Goal: Use online tool/utility: Use online tool/utility

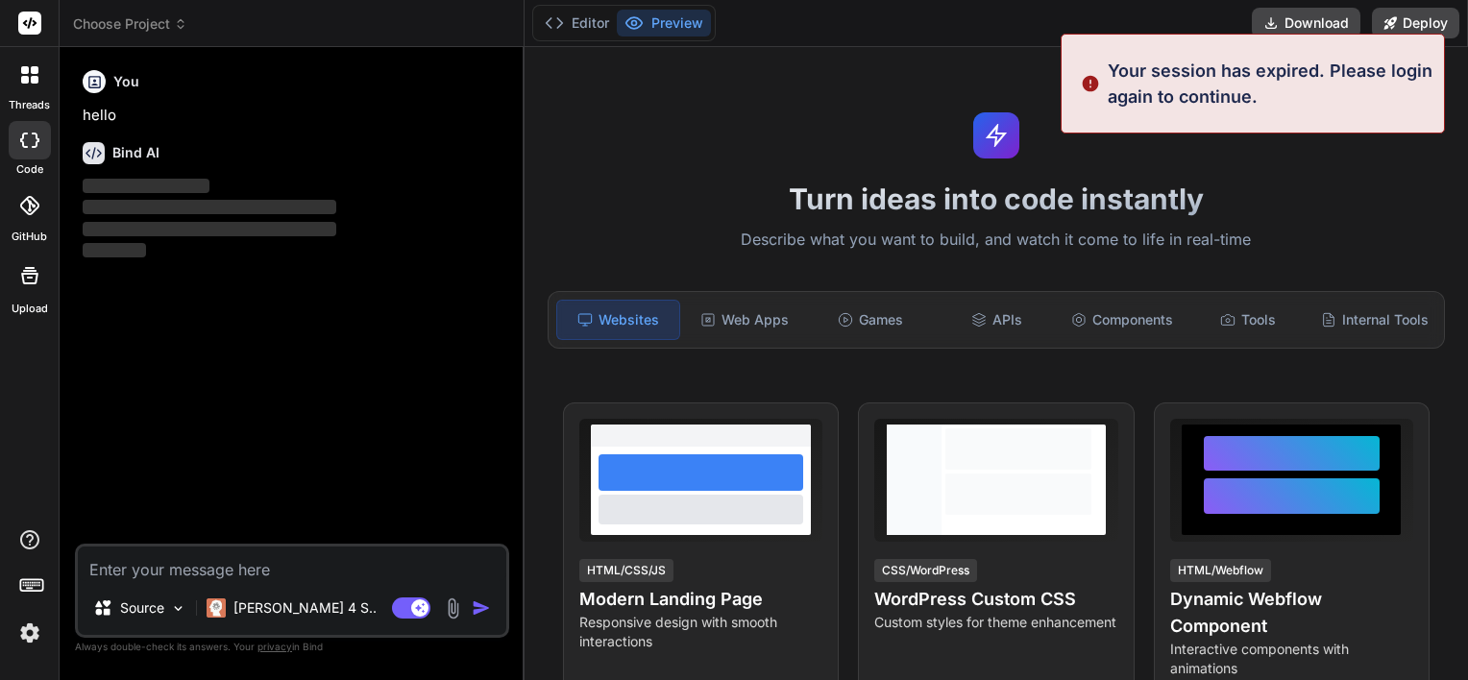
scroll to position [18, 0]
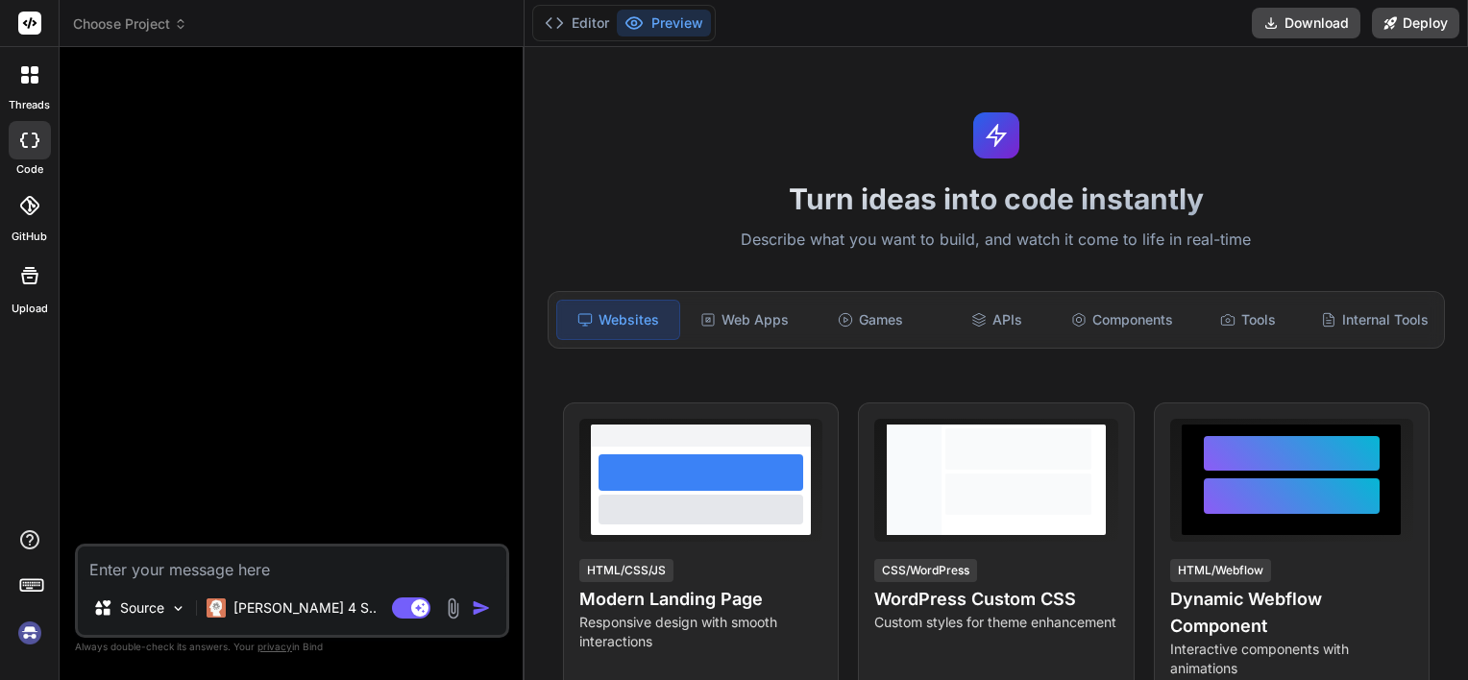
click at [29, 634] on img at bounding box center [29, 633] width 33 height 33
click at [165, 26] on span "Choose Project" at bounding box center [130, 23] width 114 height 19
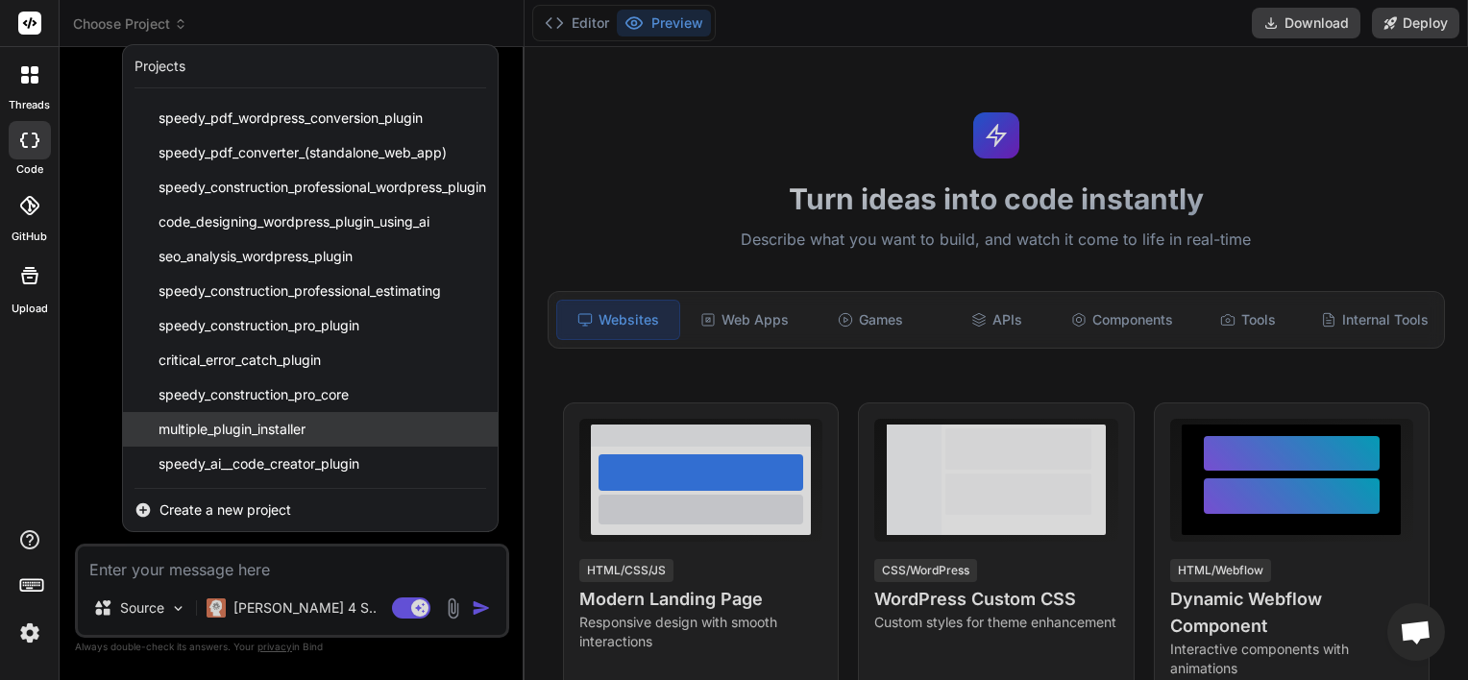
scroll to position [100, 0]
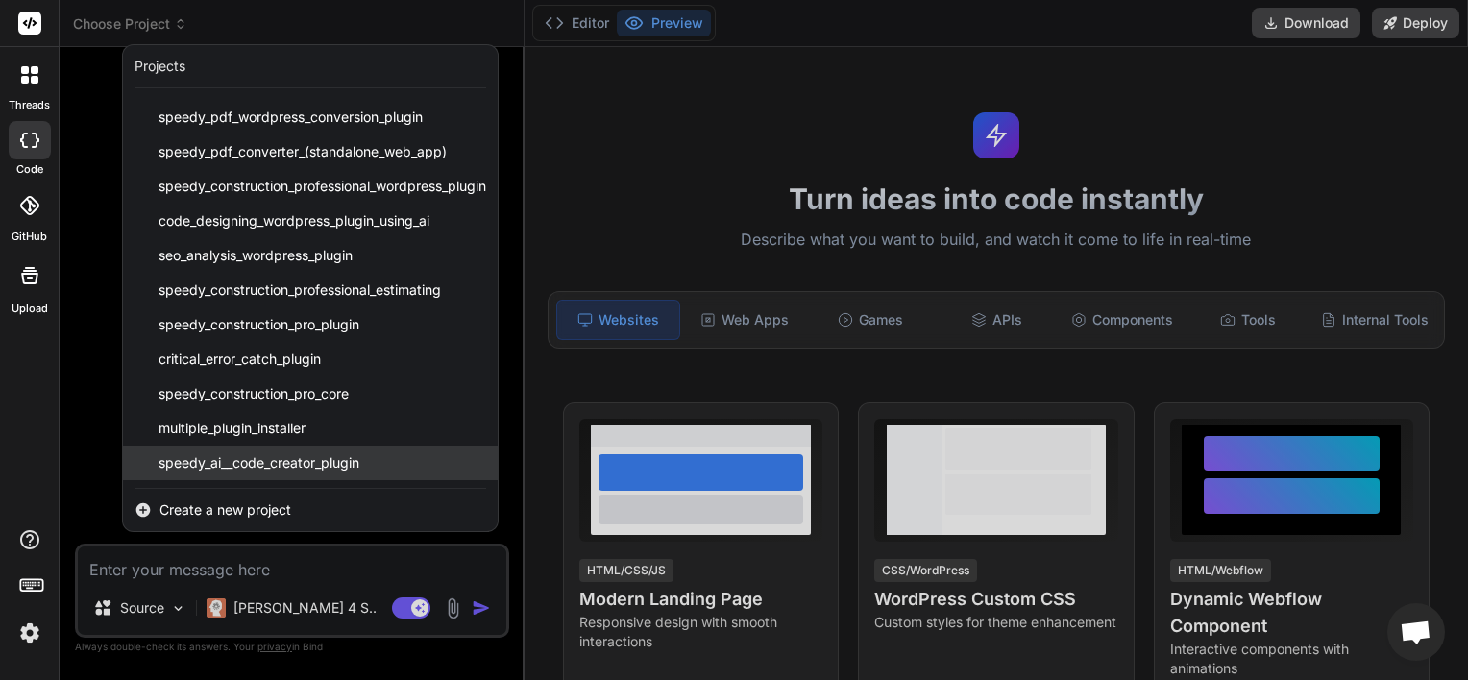
click at [238, 464] on span "speedy_ai__code_creator_plugin" at bounding box center [258, 462] width 201 height 19
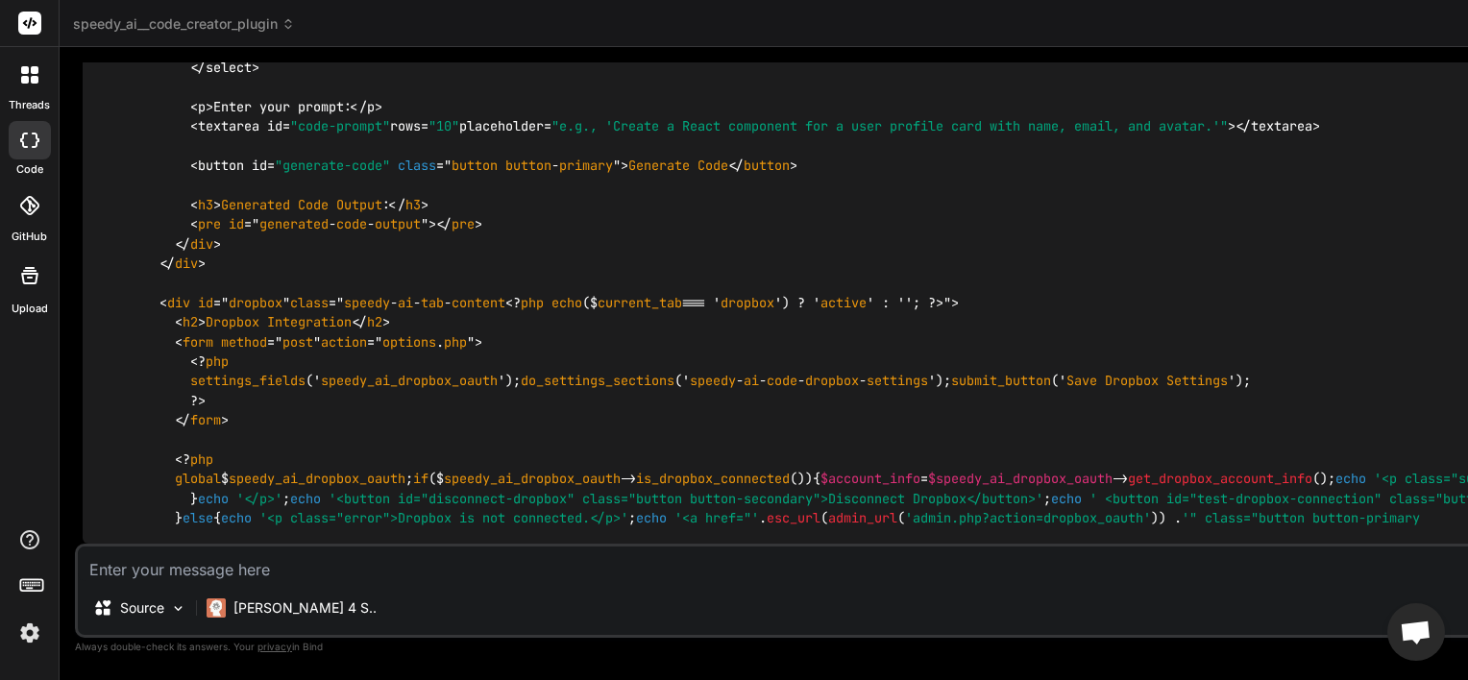
scroll to position [9078, 0]
drag, startPoint x: 1316, startPoint y: 224, endPoint x: 649, endPoint y: 306, distance: 671.6
drag, startPoint x: 658, startPoint y: 528, endPoint x: 920, endPoint y: 538, distance: 262.4
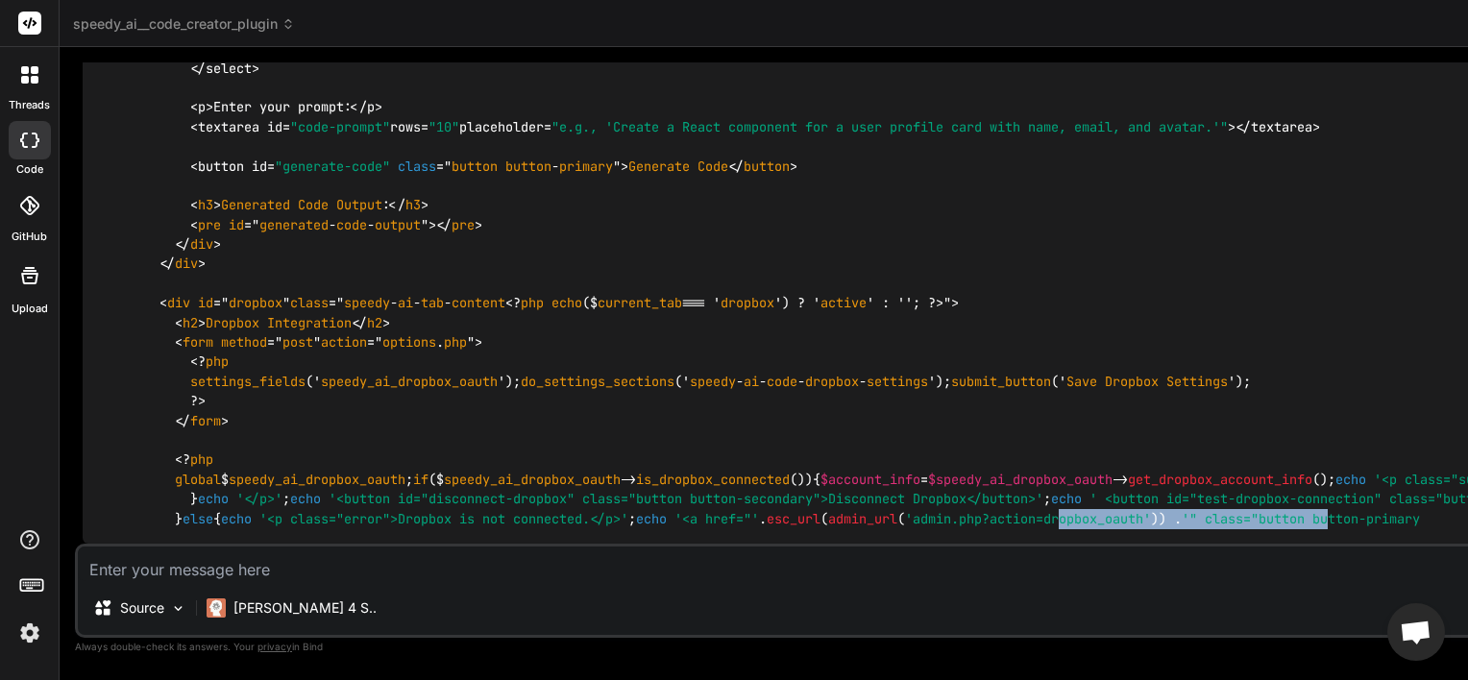
drag, startPoint x: 920, startPoint y: 538, endPoint x: 987, endPoint y: 529, distance: 67.8
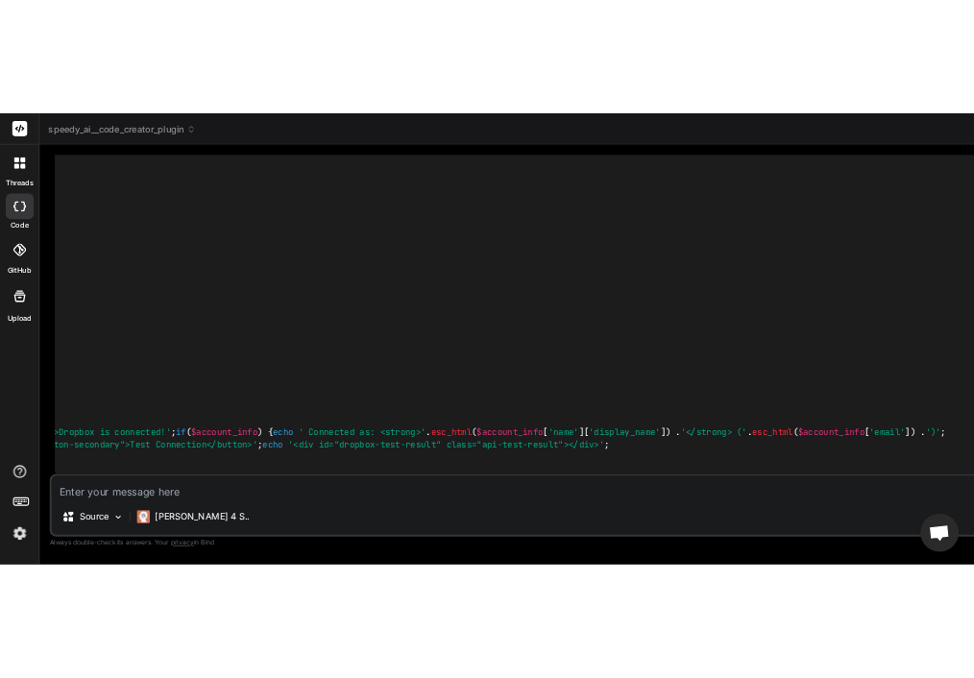
scroll to position [0, 1448]
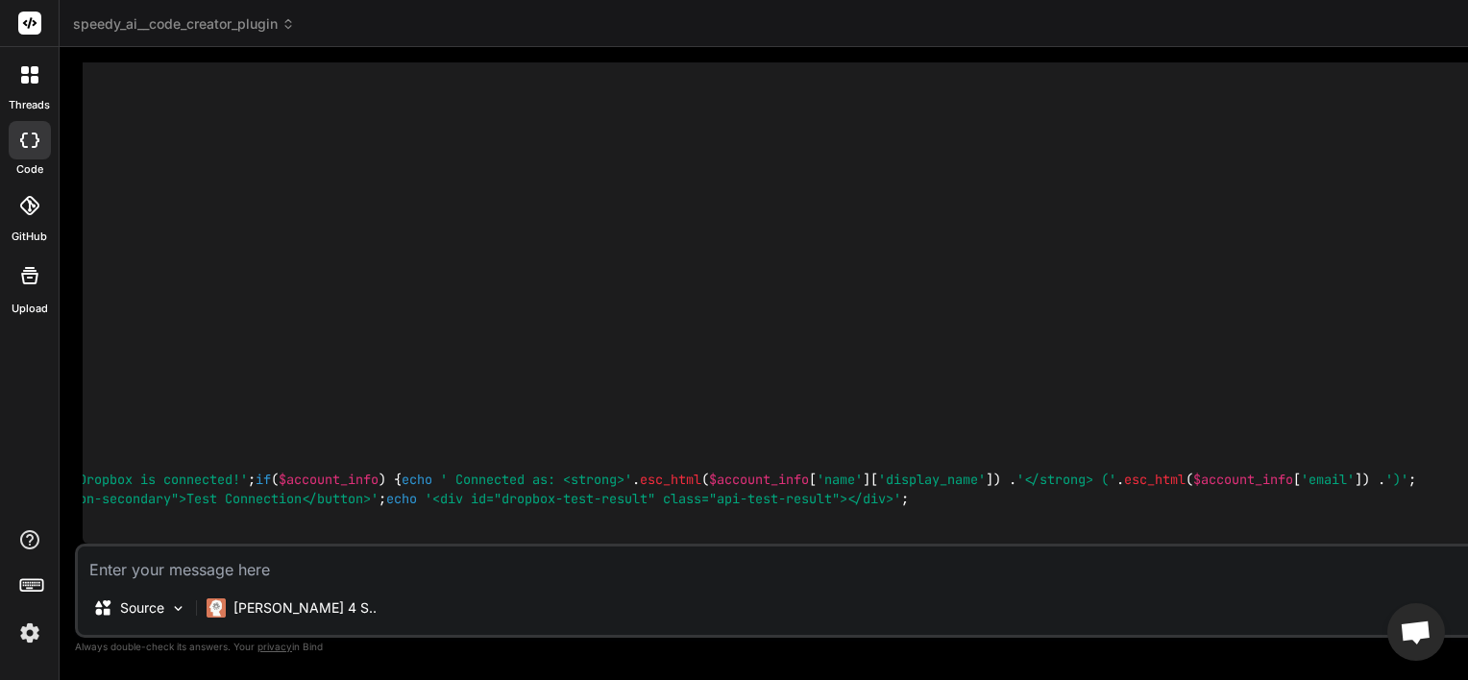
type textarea "x"
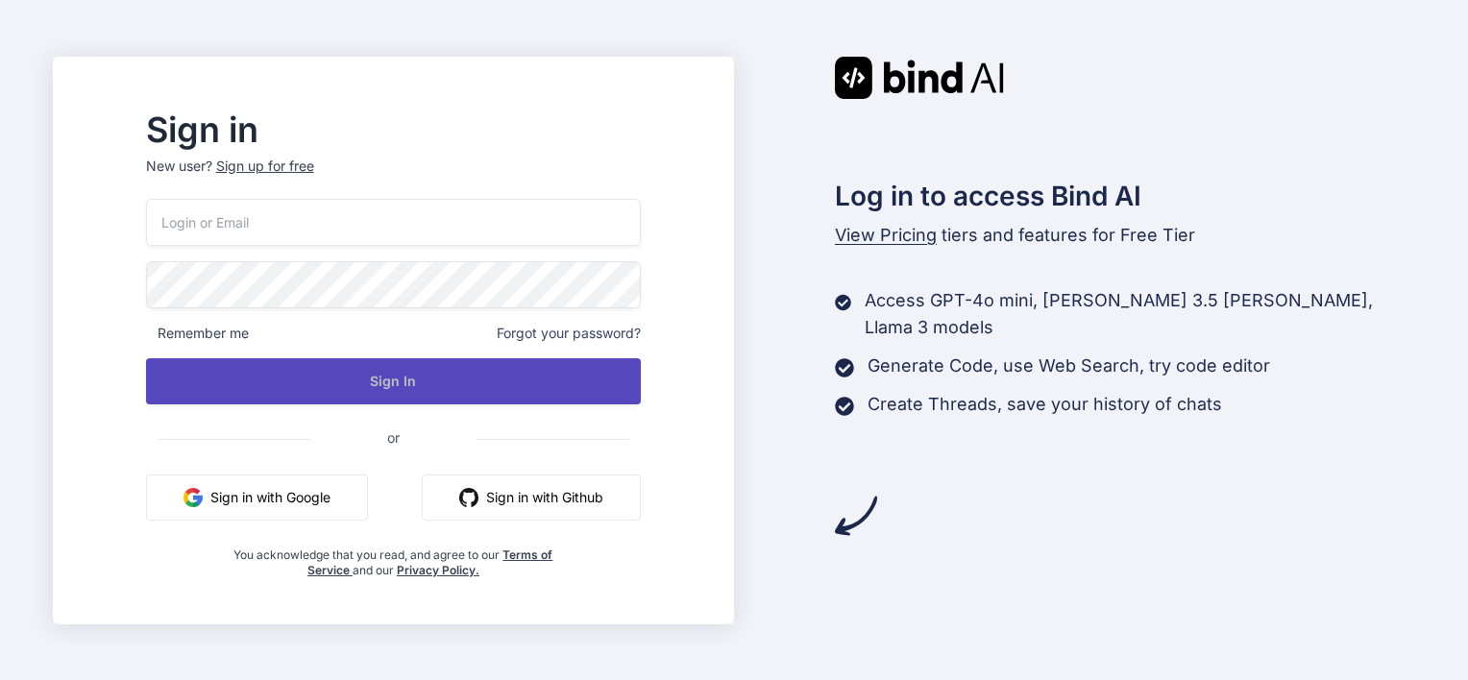
type input "[EMAIL_ADDRESS][DOMAIN_NAME]"
click at [438, 383] on button "Sign In" at bounding box center [393, 381] width 495 height 46
click at [433, 388] on button "Sign In" at bounding box center [393, 381] width 495 height 46
